Goal: Information Seeking & Learning: Learn about a topic

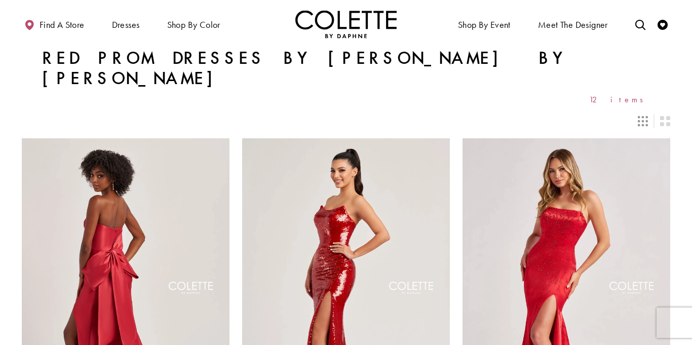
click at [646, 116] on icon "Switch layout to 3 columns" at bounding box center [643, 121] width 10 height 10
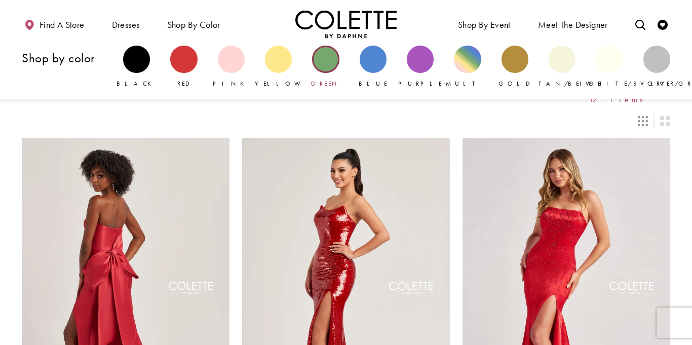
click at [325, 69] on div "Primary block" at bounding box center [325, 59] width 27 height 27
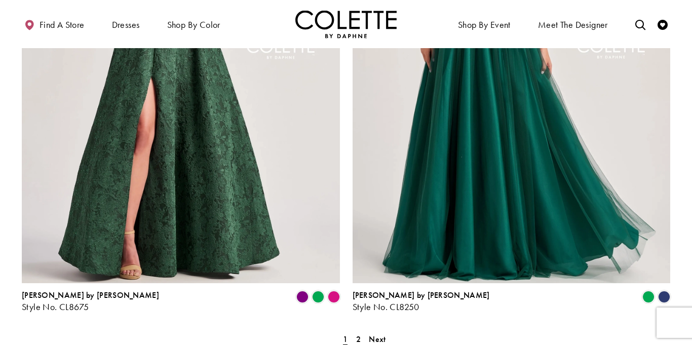
scroll to position [1818, 0]
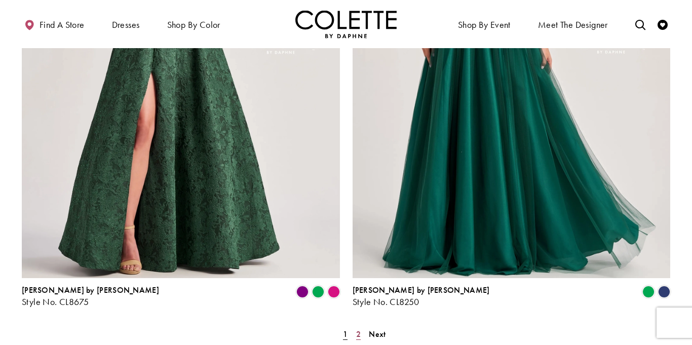
click at [359, 329] on span "2" at bounding box center [358, 334] width 5 height 11
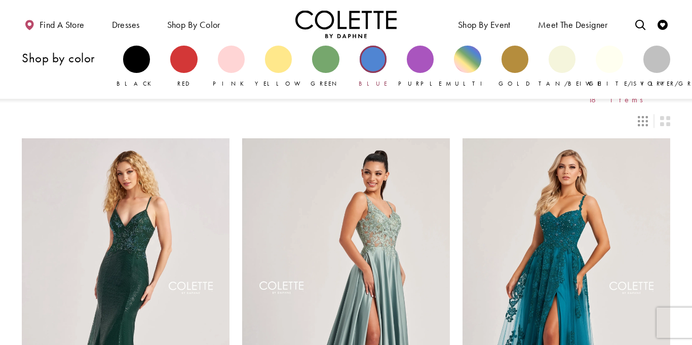
click at [374, 61] on div "Primary block" at bounding box center [373, 59] width 27 height 27
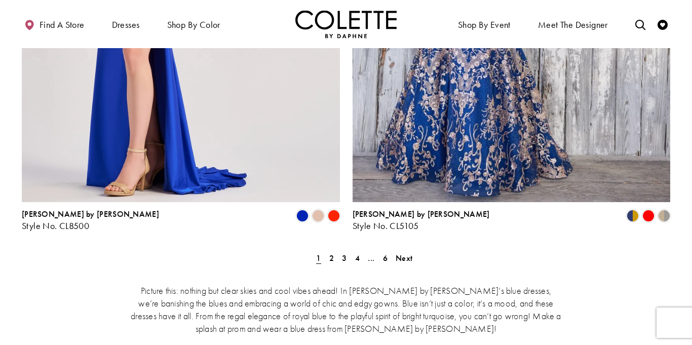
scroll to position [1910, 0]
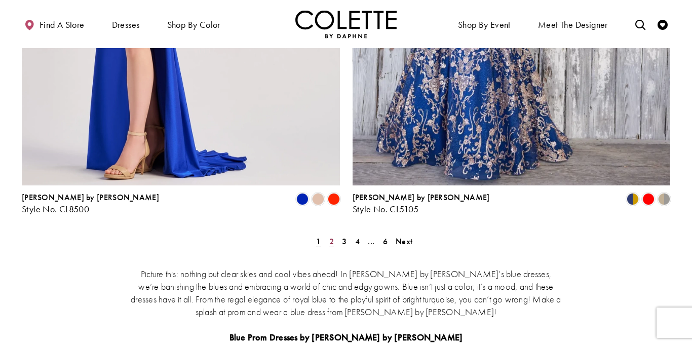
click at [334, 234] on link "2" at bounding box center [331, 241] width 11 height 15
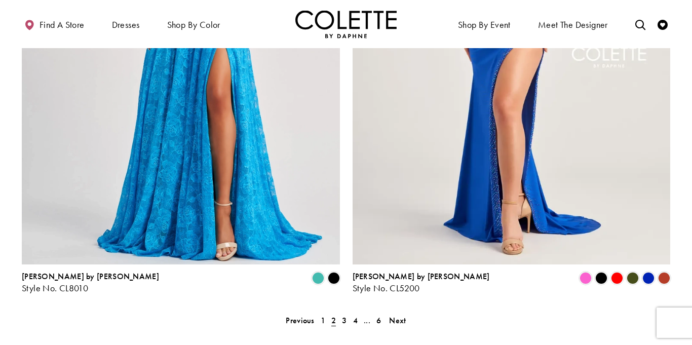
scroll to position [1835, 0]
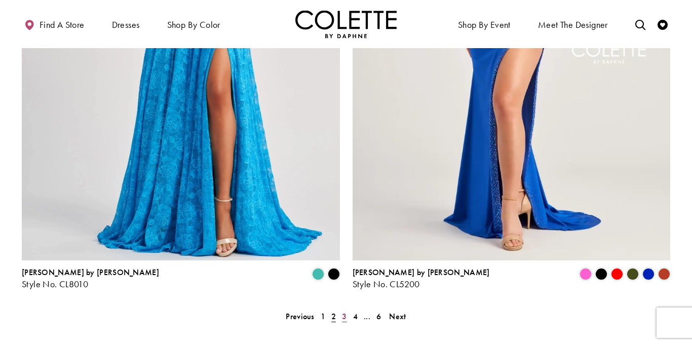
click at [344, 311] on span "3" at bounding box center [344, 316] width 5 height 11
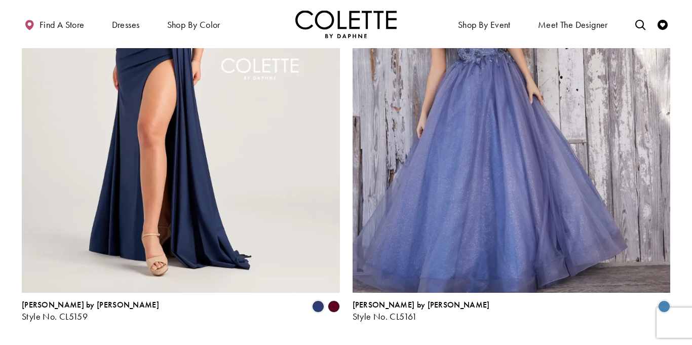
scroll to position [1803, 0]
click at [356, 343] on span "4" at bounding box center [355, 348] width 5 height 11
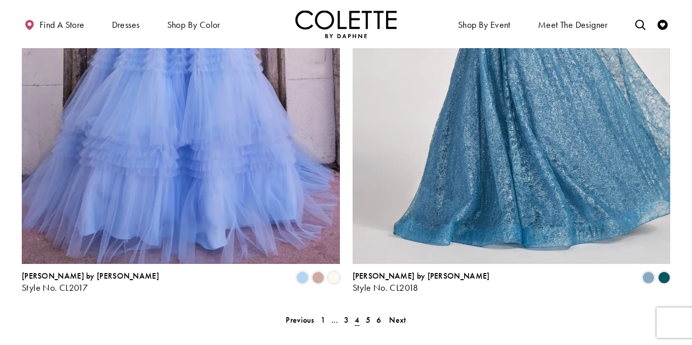
scroll to position [1833, 0]
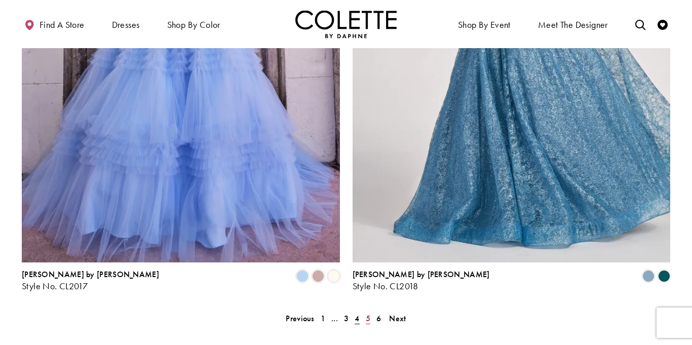
click at [364, 311] on link "5" at bounding box center [368, 318] width 11 height 15
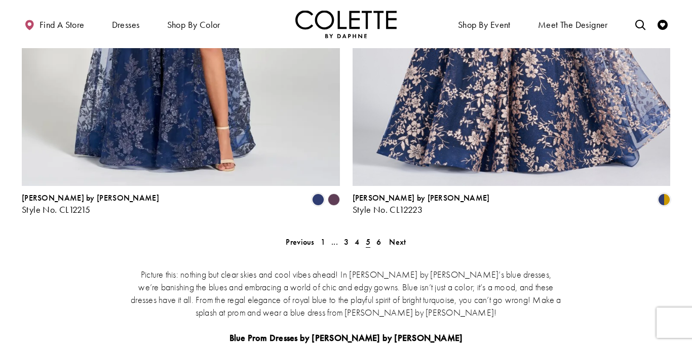
scroll to position [1911, 0]
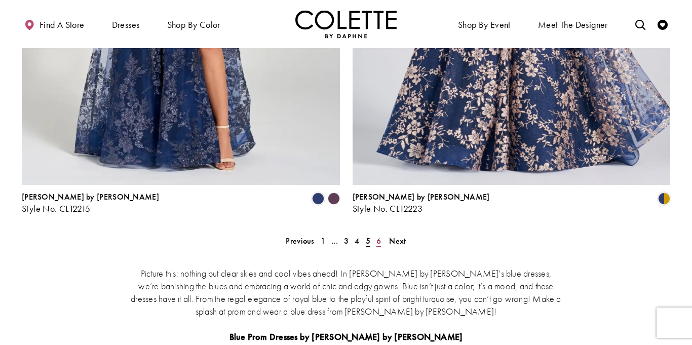
click at [381, 234] on link "6" at bounding box center [379, 241] width 11 height 15
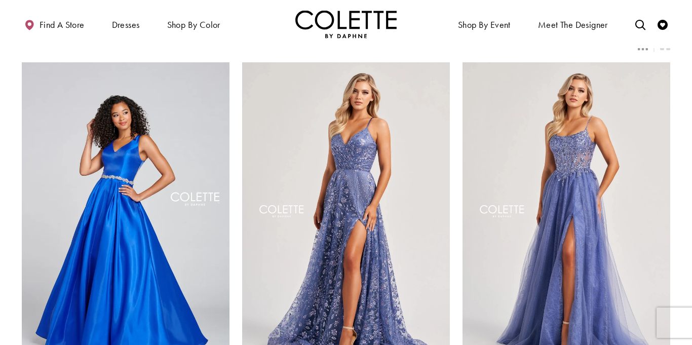
scroll to position [102, 0]
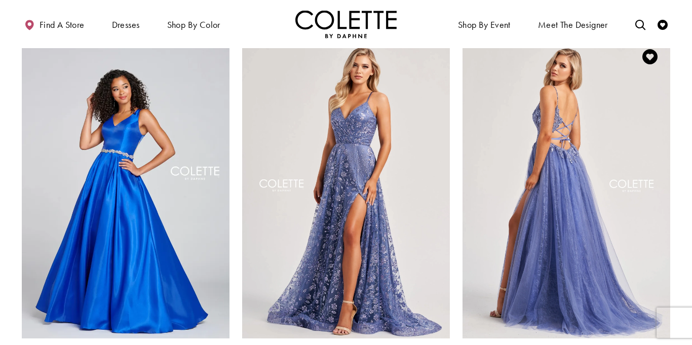
click at [572, 236] on img "Visit Colette by Daphne Style No. CL8240 Page" at bounding box center [567, 187] width 208 height 302
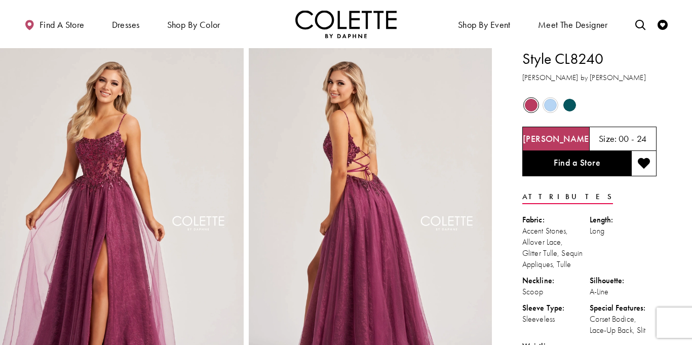
click at [550, 105] on span "Product color controls state depends on size chosen" at bounding box center [550, 105] width 13 height 13
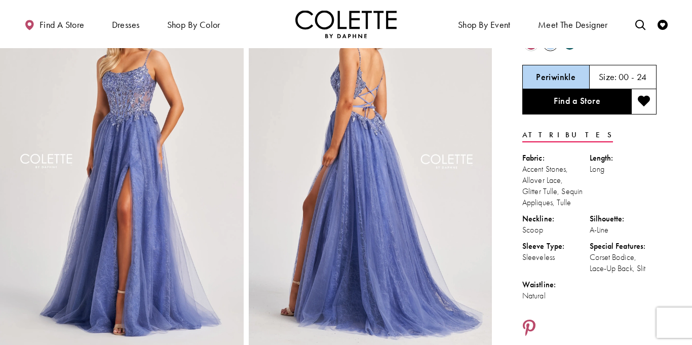
scroll to position [62, 0]
